Goal: Find specific page/section: Find specific page/section

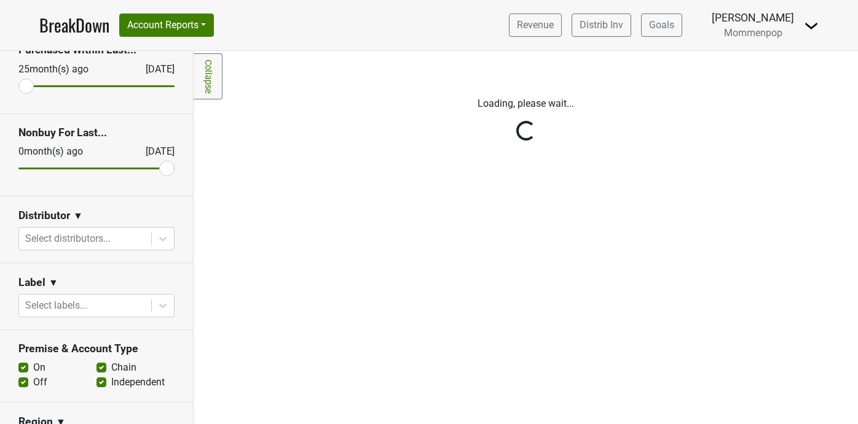
scroll to position [126, 0]
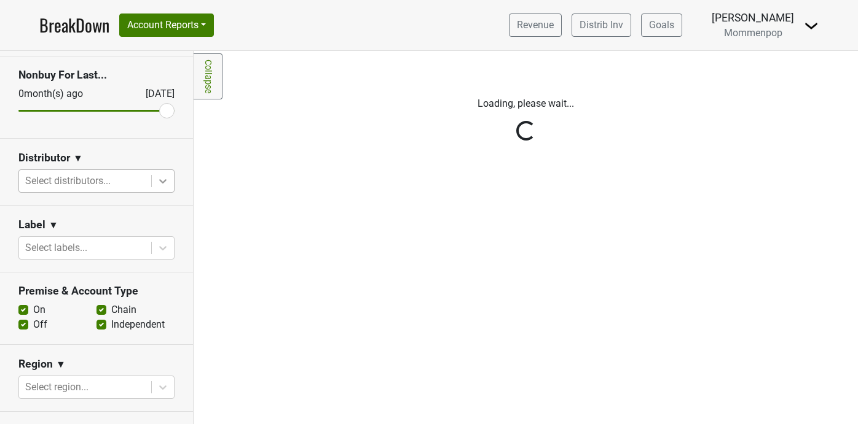
click at [162, 179] on icon at bounding box center [163, 181] width 12 height 12
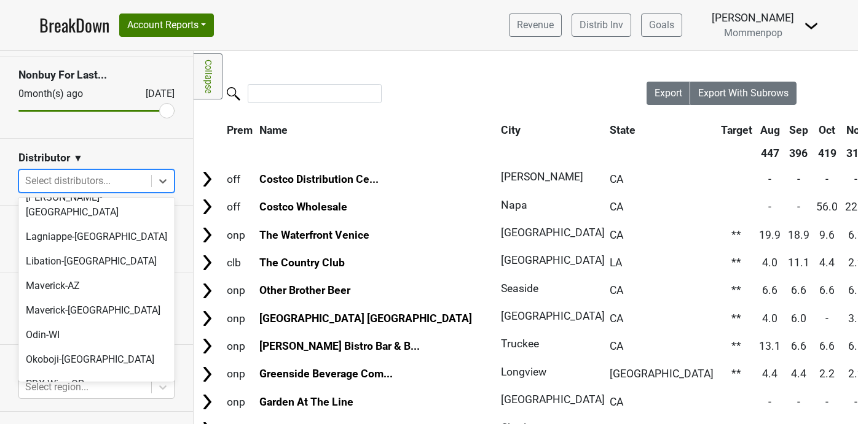
scroll to position [386, 0]
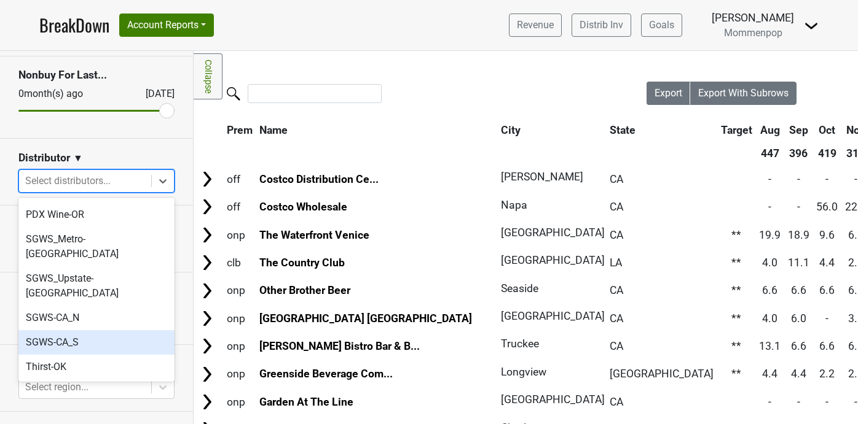
click at [131, 331] on div "SGWS-CA_S" at bounding box center [96, 343] width 156 height 25
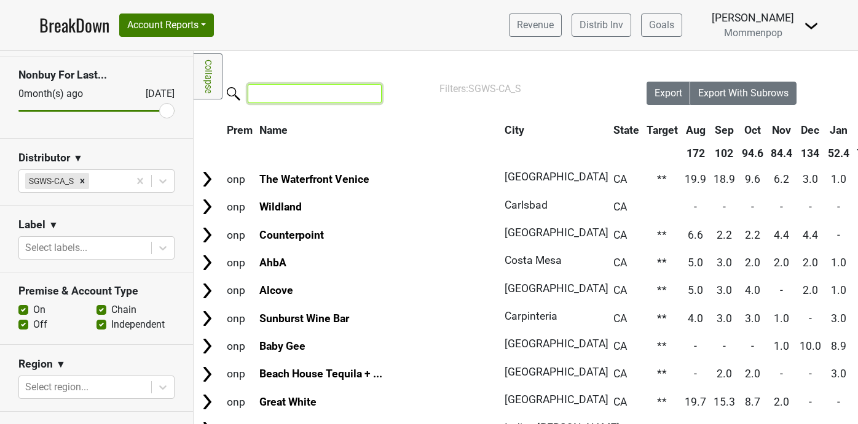
click at [308, 95] on input "search" at bounding box center [315, 93] width 134 height 19
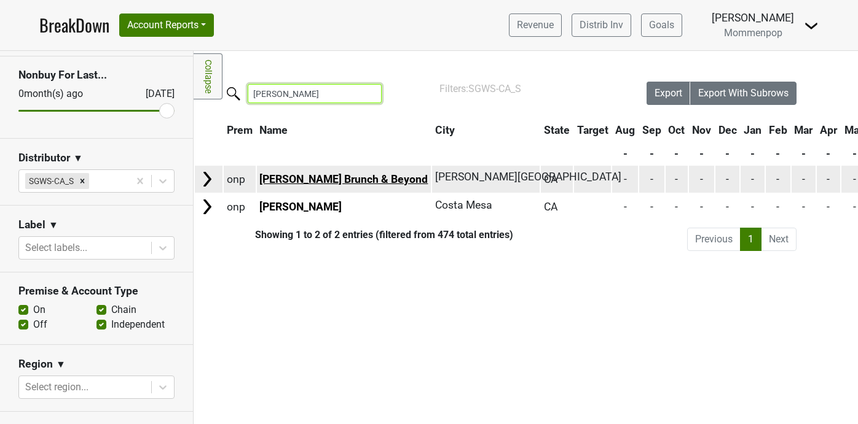
type input "[PERSON_NAME]"
click at [338, 178] on link "[PERSON_NAME] Brunch & Beyond" at bounding box center [343, 179] width 168 height 12
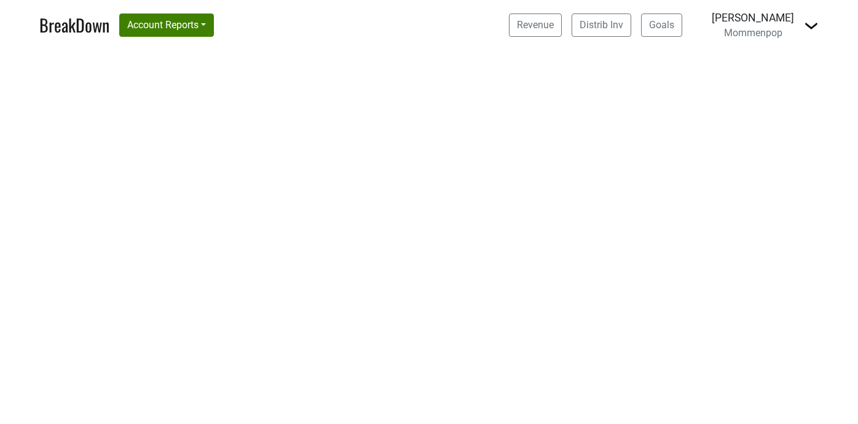
select select "CA"
